Goal: Check status: Check status

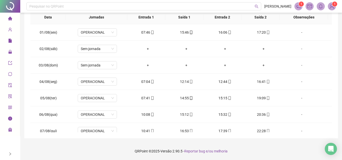
click at [9, 18] on icon "home" at bounding box center [10, 18] width 4 height 4
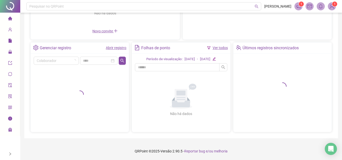
scroll to position [81, 0]
click at [109, 49] on link "Abrir registro" at bounding box center [116, 48] width 21 height 4
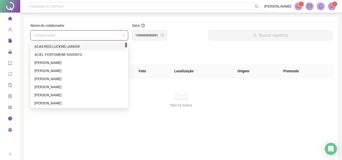
drag, startPoint x: 75, startPoint y: 39, endPoint x: 75, endPoint y: 36, distance: 2.8
click at [75, 38] on input "search" at bounding box center [76, 36] width 87 height 10
type input "*****"
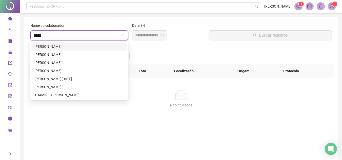
click at [64, 48] on div "[PERSON_NAME]" at bounding box center [79, 47] width 90 height 6
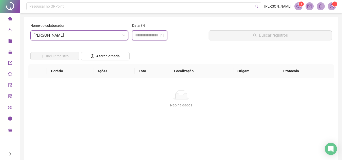
click at [155, 36] on input at bounding box center [147, 35] width 24 height 6
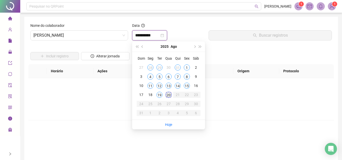
type input "**********"
click at [170, 95] on div "20" at bounding box center [169, 95] width 6 height 6
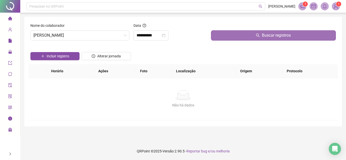
click at [220, 33] on button "Buscar registros" at bounding box center [273, 35] width 125 height 10
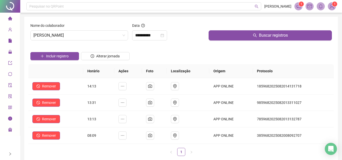
click at [10, 16] on span "home" at bounding box center [10, 19] width 4 height 10
